Goal: Transaction & Acquisition: Subscribe to service/newsletter

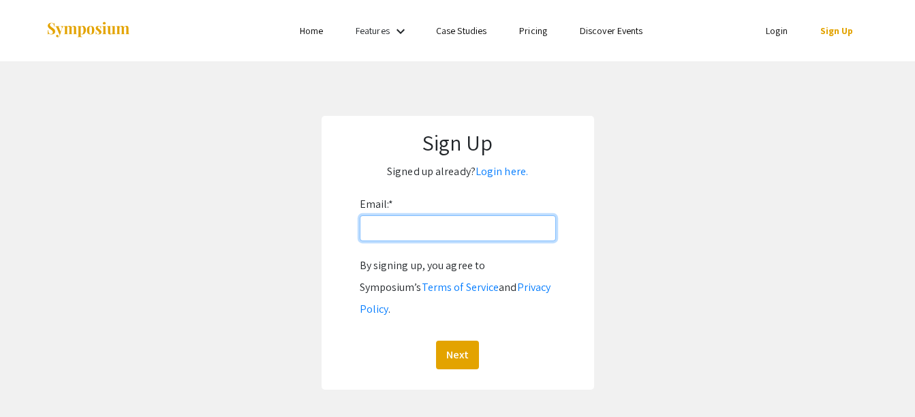
click at [462, 226] on input "Email: *" at bounding box center [458, 228] width 196 height 26
type input "[EMAIL_ADDRESS][DOMAIN_NAME]"
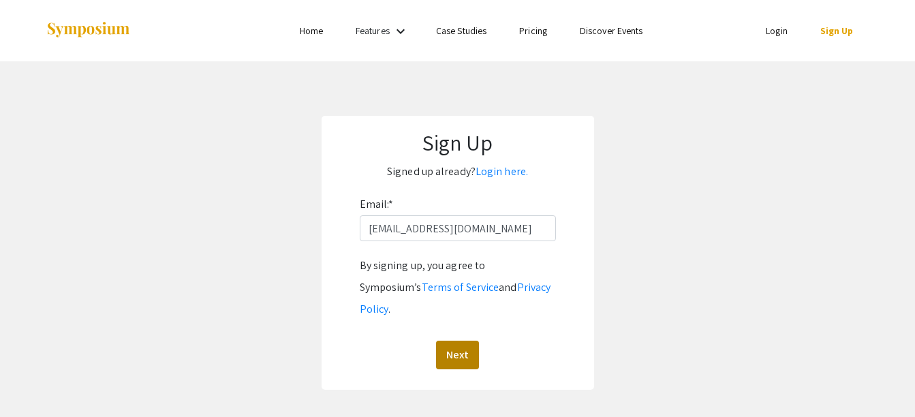
drag, startPoint x: 459, startPoint y: 315, endPoint x: 471, endPoint y: 330, distance: 18.4
click at [460, 315] on div "By signing up, you agree to Symposium’s Terms of Service and Privacy Policy . N…" at bounding box center [458, 312] width 196 height 114
click at [475, 341] on button "Next" at bounding box center [457, 355] width 43 height 29
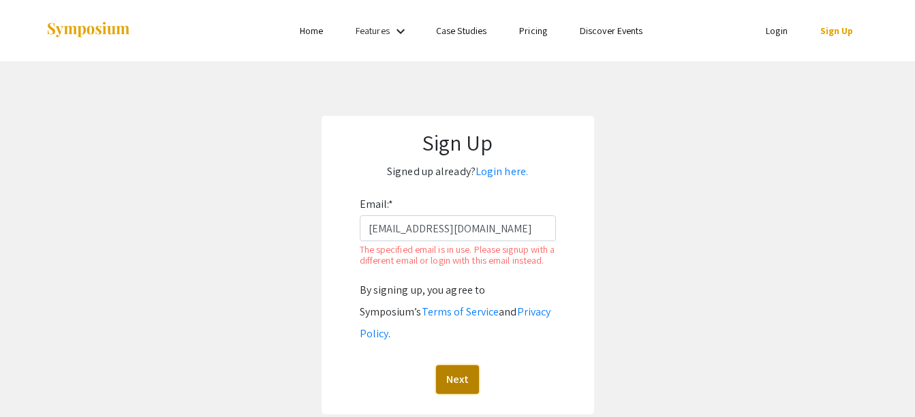
click at [468, 365] on button "Next" at bounding box center [457, 379] width 43 height 29
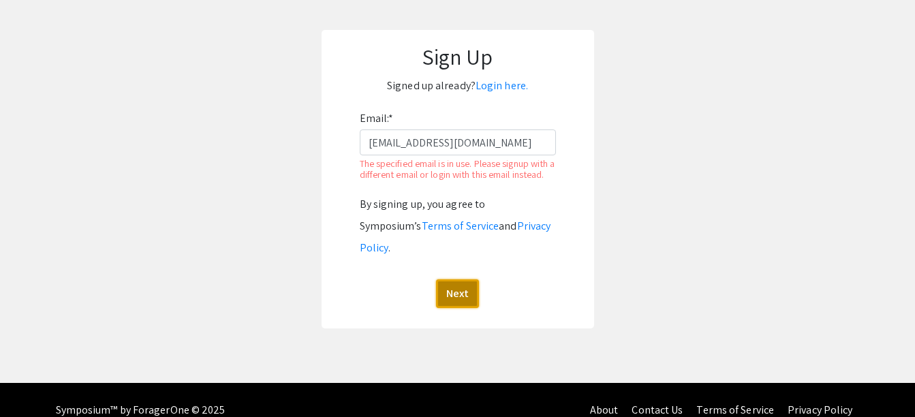
scroll to position [95, 0]
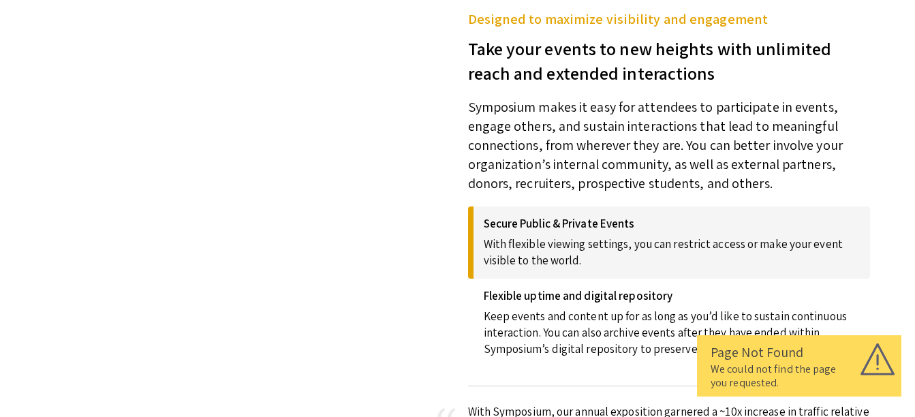
scroll to position [2112, 0]
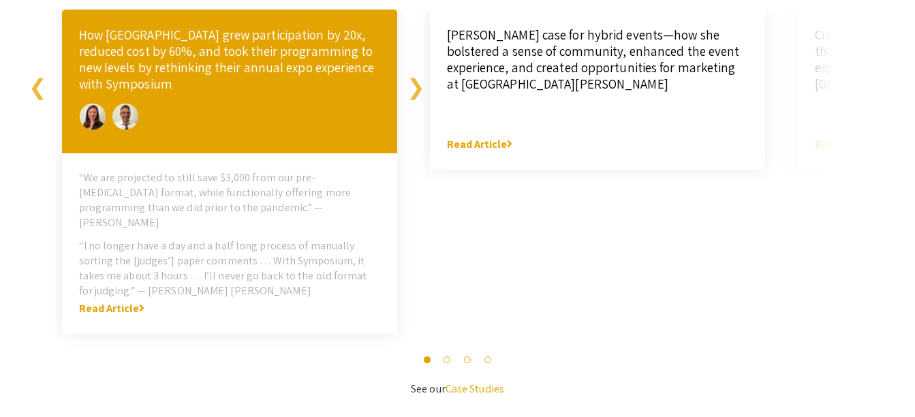
scroll to position [2872, 0]
